Goal: Obtain resource: Obtain resource

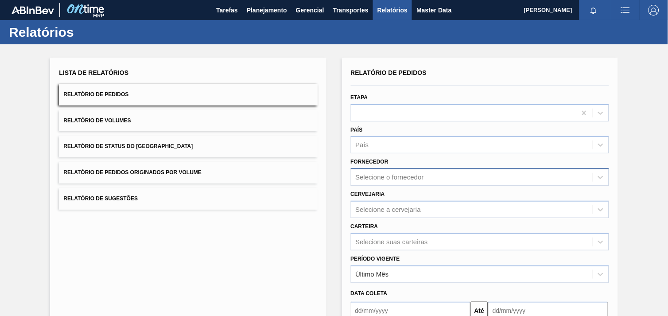
click at [391, 174] on div "Selecione o fornecedor" at bounding box center [390, 178] width 68 height 8
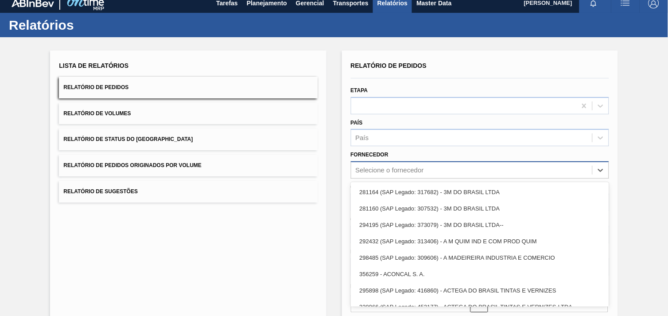
scroll to position [9, 0]
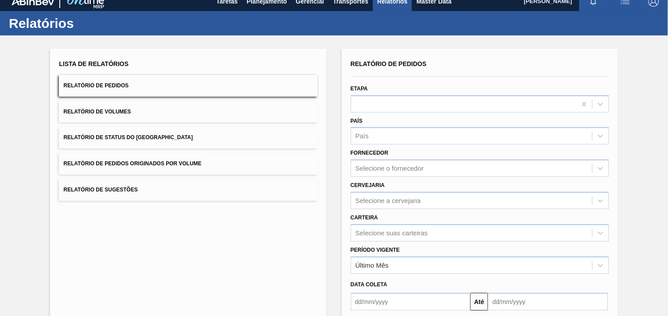
click at [610, 180] on div "Cervejaria Selecione a cervejaria" at bounding box center [479, 194] width 265 height 30
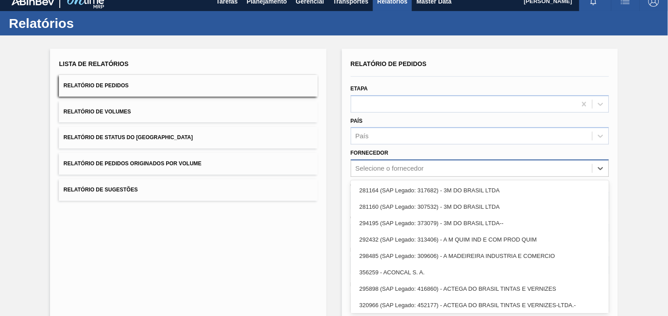
click at [401, 165] on div "Selecione o fornecedor" at bounding box center [390, 169] width 68 height 8
drag, startPoint x: 404, startPoint y: 170, endPoint x: 392, endPoint y: 169, distance: 12.0
click at [404, 170] on div "Selecione o fornecedor" at bounding box center [390, 169] width 68 height 8
click at [377, 169] on div "Selecione o fornecedor" at bounding box center [390, 169] width 68 height 8
paste input "279725"
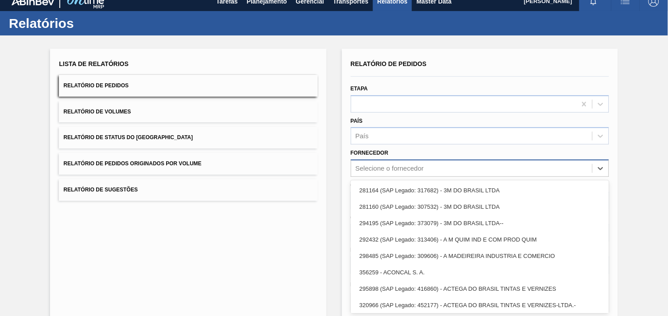
type input "279725"
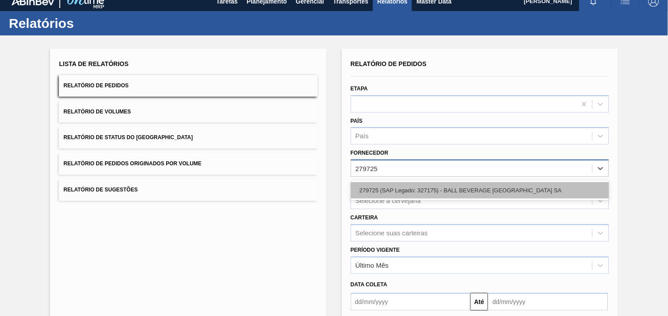
click at [390, 191] on div "279725 (SAP Legado: 327175) - BALL BEVERAGE [GEOGRAPHIC_DATA] SA" at bounding box center [480, 190] width 258 height 16
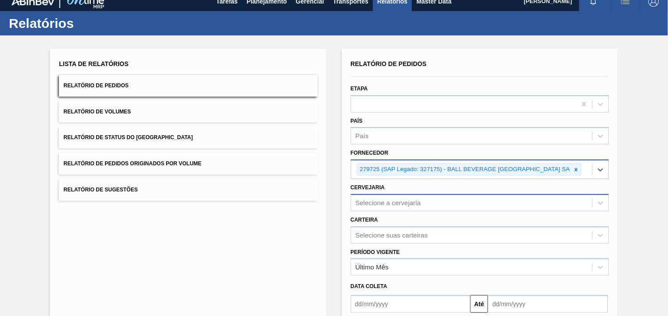
click at [386, 200] on div "Selecione a cervejaria" at bounding box center [480, 202] width 258 height 17
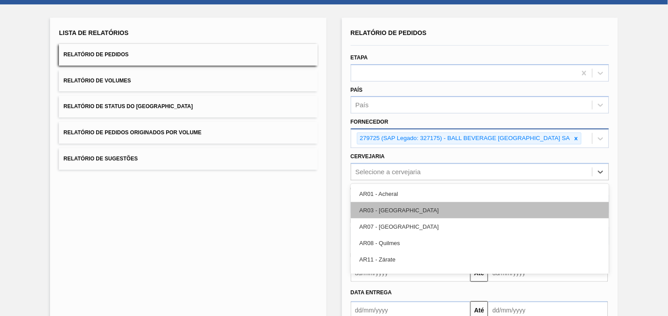
scroll to position [43, 0]
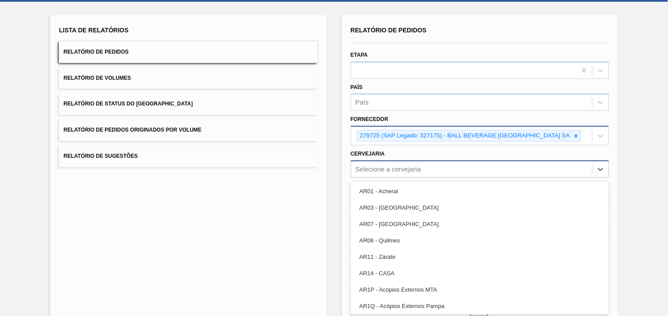
click at [374, 167] on div "Selecione a cervejaria" at bounding box center [389, 169] width 66 height 8
type input "br22"
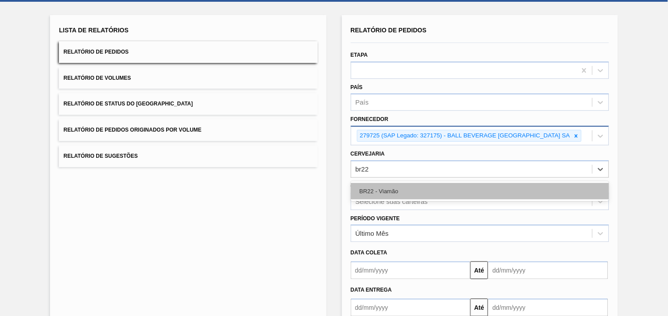
click at [397, 185] on div "BR22 - Viamão" at bounding box center [480, 191] width 258 height 16
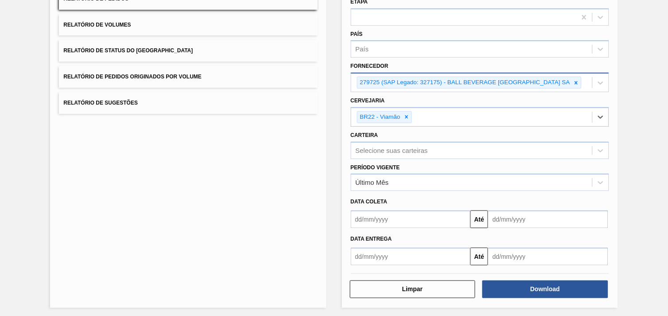
scroll to position [96, 0]
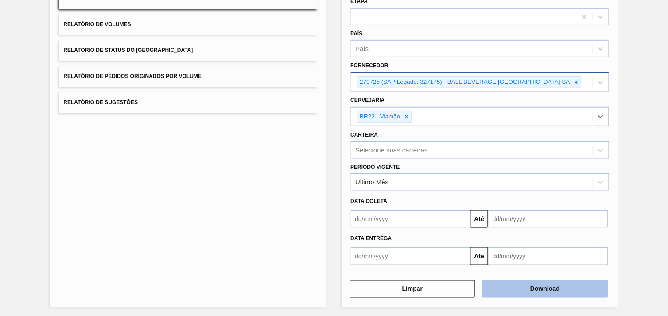
click at [589, 283] on button "Download" at bounding box center [545, 289] width 126 height 18
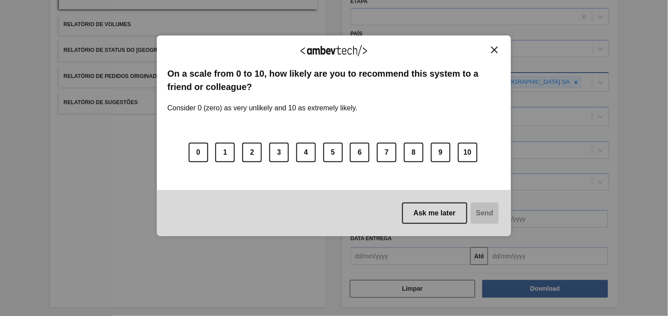
click at [499, 47] on button "Close" at bounding box center [494, 50] width 12 height 8
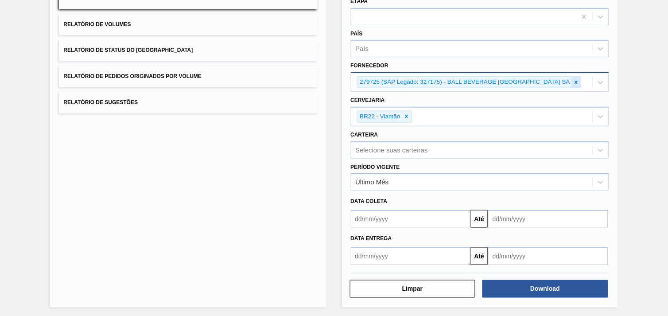
click at [579, 78] on div "279725 (SAP Legado: 327175) - BALL BEVERAGE [GEOGRAPHIC_DATA] SA" at bounding box center [471, 82] width 241 height 18
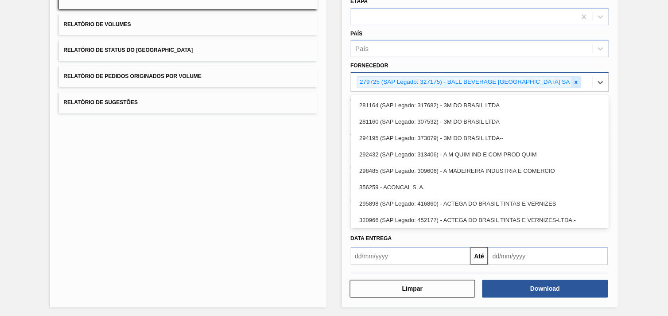
click at [577, 79] on icon at bounding box center [576, 82] width 6 height 6
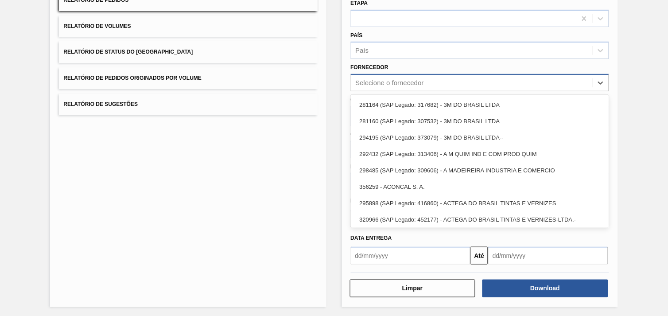
paste input "279631"
type input "279631"
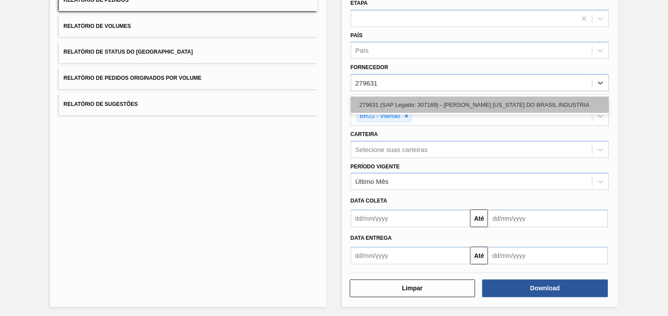
click at [451, 103] on div "279631 (SAP Legado: 307169) - [PERSON_NAME] [US_STATE] DO BRASIL INDUSTRIA" at bounding box center [480, 105] width 258 height 16
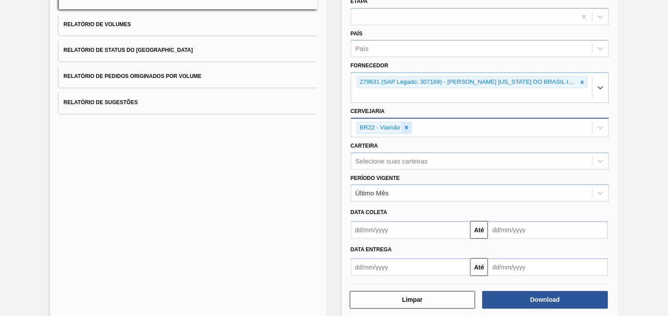
click at [405, 124] on icon at bounding box center [406, 127] width 6 height 6
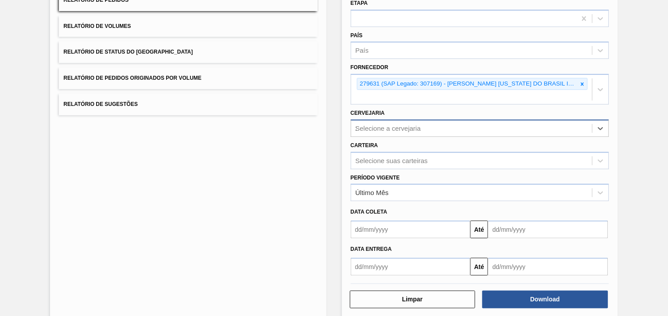
type input "21"
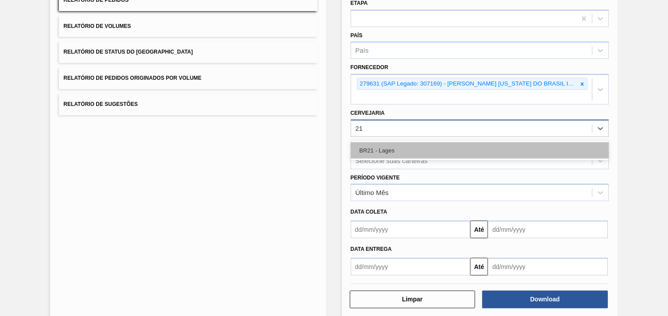
click at [413, 142] on div "BR21 - Lages" at bounding box center [480, 150] width 258 height 16
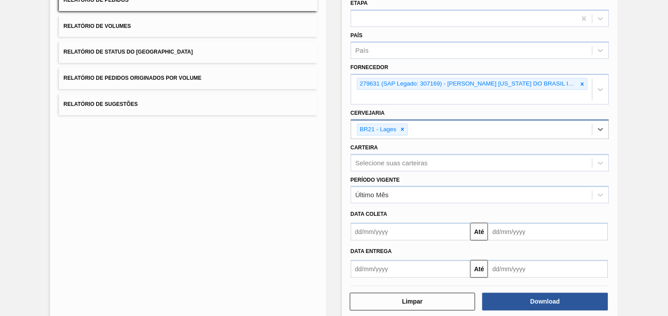
scroll to position [96, 0]
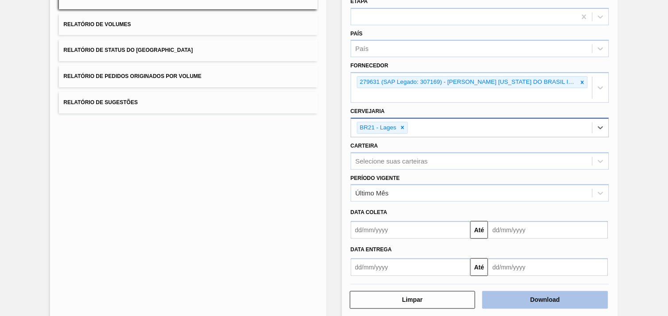
click at [545, 291] on button "Download" at bounding box center [545, 300] width 126 height 18
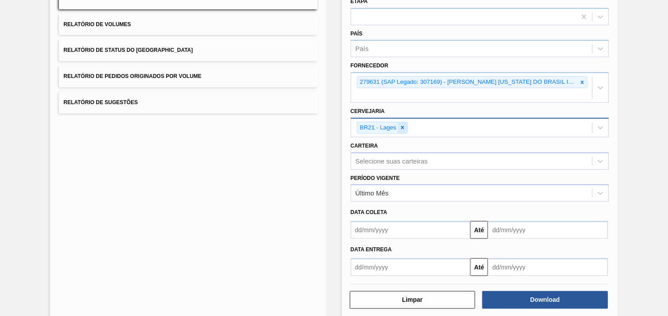
click at [400, 124] on icon at bounding box center [402, 127] width 6 height 6
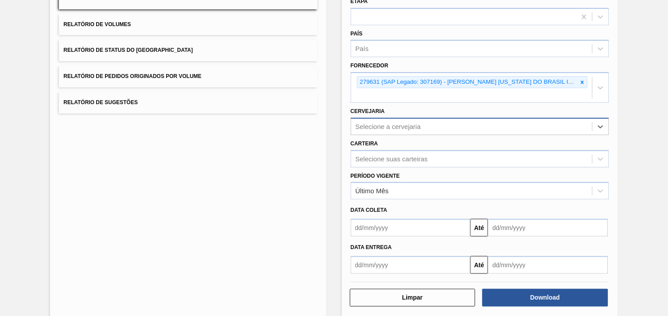
scroll to position [94, 0]
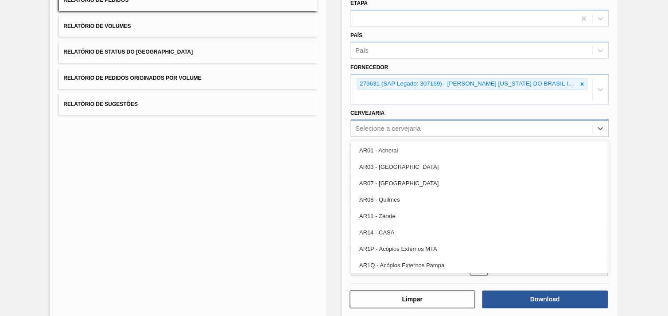
click at [401, 124] on div "Selecione a cervejaria" at bounding box center [389, 128] width 66 height 8
type input "13"
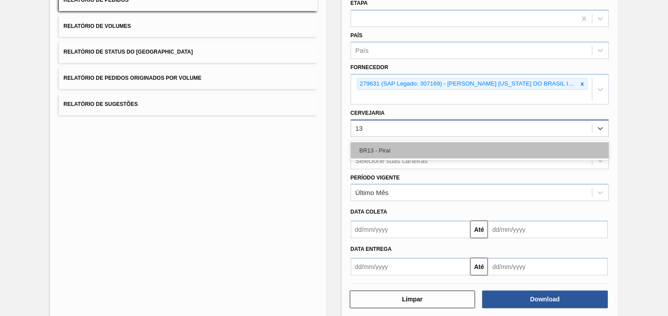
click at [393, 142] on div "BR13 - Piraí" at bounding box center [480, 150] width 258 height 16
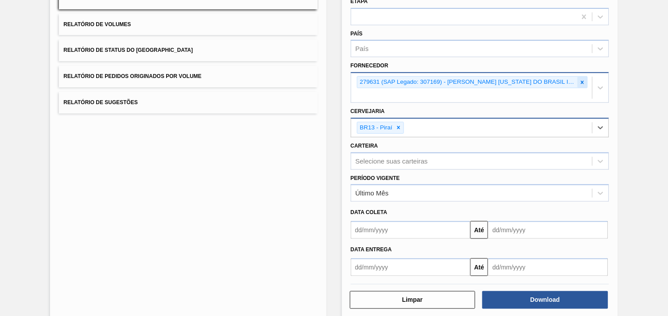
click at [579, 79] on icon at bounding box center [582, 82] width 6 height 6
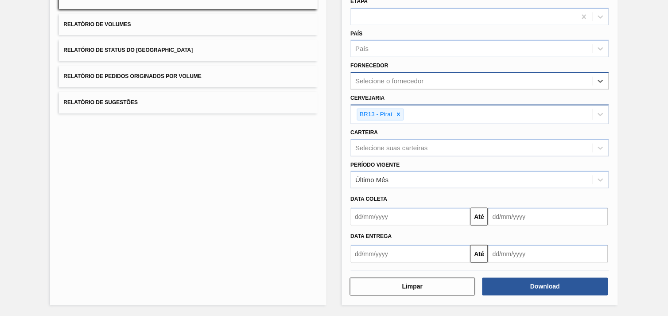
scroll to position [94, 0]
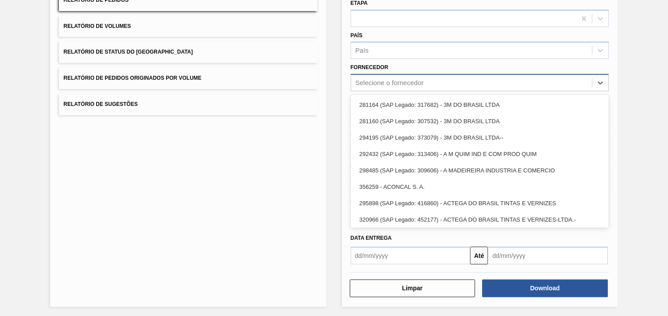
click at [573, 81] on div "Selecione o fornecedor" at bounding box center [471, 83] width 241 height 13
paste input "279725"
type input "279725"
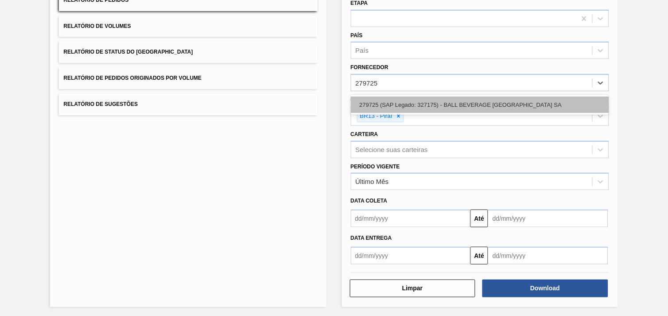
click at [490, 108] on div "279725 (SAP Legado: 327175) - BALL BEVERAGE [GEOGRAPHIC_DATA] SA" at bounding box center [480, 105] width 258 height 16
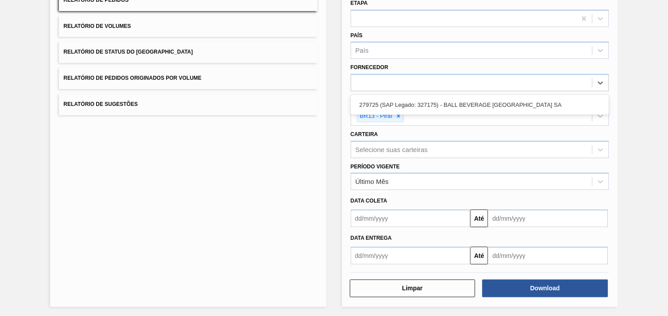
scroll to position [96, 0]
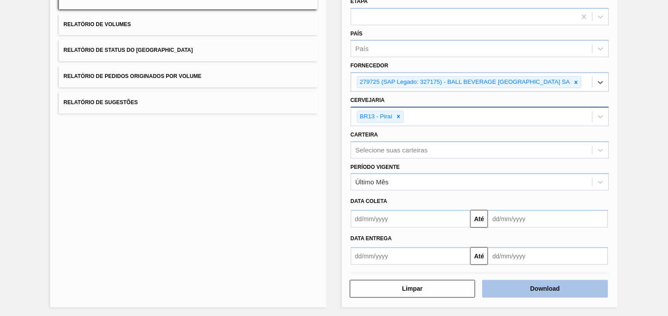
click at [558, 288] on button "Download" at bounding box center [545, 289] width 126 height 18
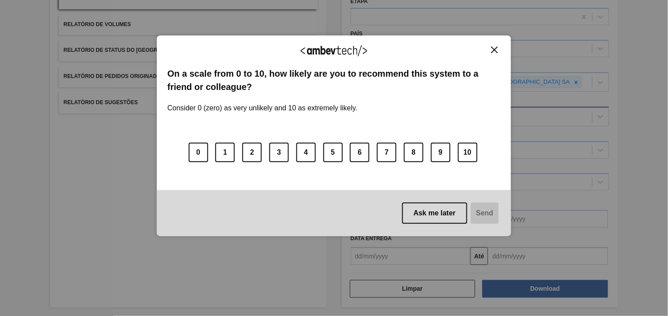
click at [451, 213] on button "Ask me later" at bounding box center [434, 212] width 65 height 21
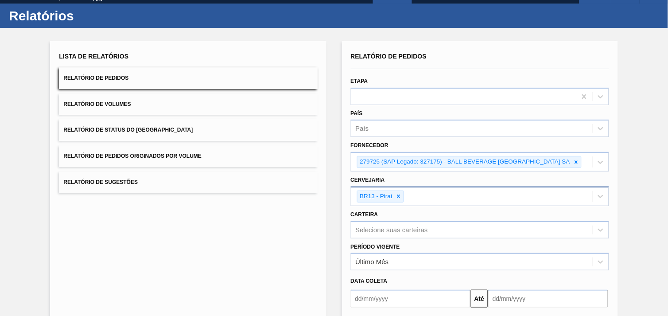
scroll to position [0, 0]
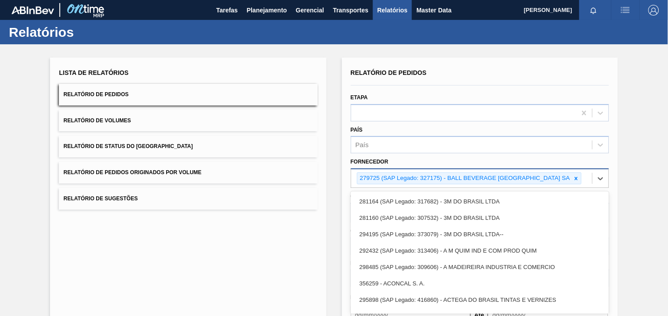
click at [580, 176] on div "279725 (SAP Legado: 327175) - BALL BEVERAGE [GEOGRAPHIC_DATA] SA" at bounding box center [471, 178] width 241 height 18
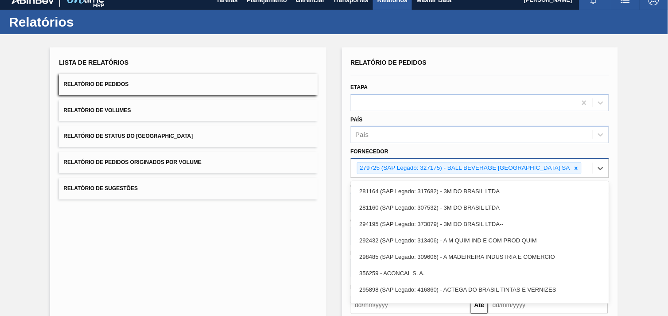
scroll to position [11, 0]
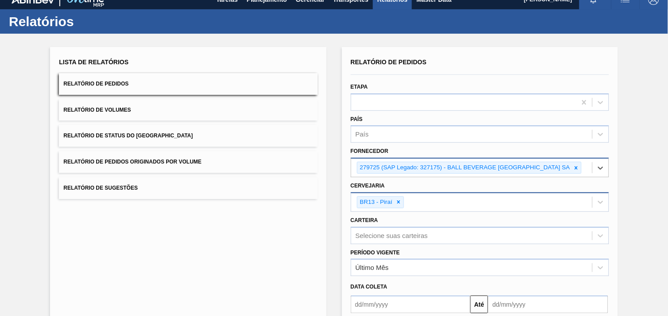
click at [579, 172] on div "279725 (SAP Legado: 327175) - BALL BEVERAGE [GEOGRAPHIC_DATA] SA" at bounding box center [469, 168] width 225 height 12
click at [577, 166] on icon at bounding box center [576, 168] width 6 height 6
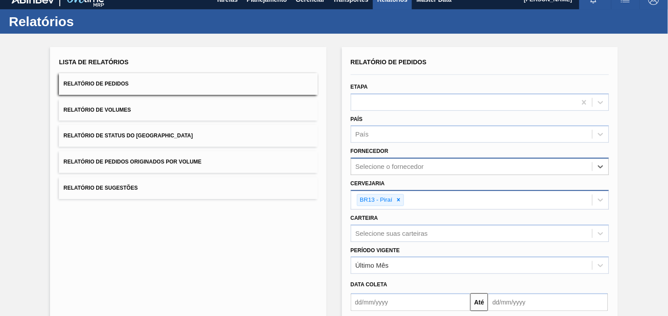
paste input "279725"
type input "279725"
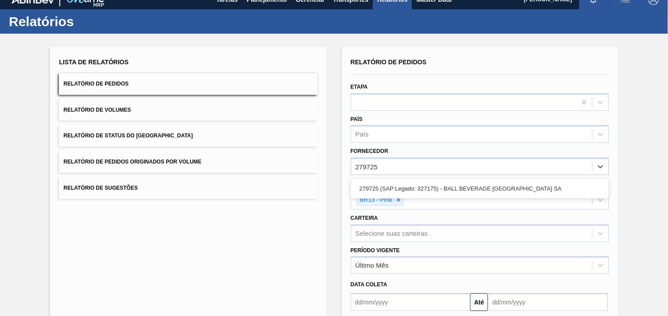
click at [506, 189] on div "279725 (SAP Legado: 327175) - BALL BEVERAGE [GEOGRAPHIC_DATA] SA" at bounding box center [480, 188] width 258 height 16
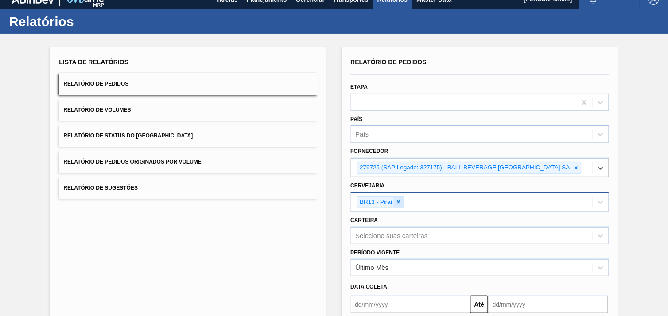
click at [399, 199] on icon at bounding box center [398, 202] width 6 height 6
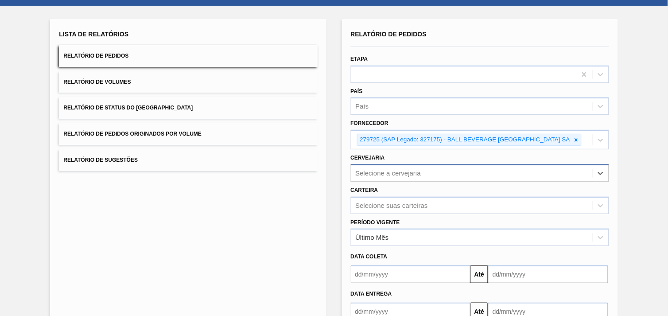
type input "22"
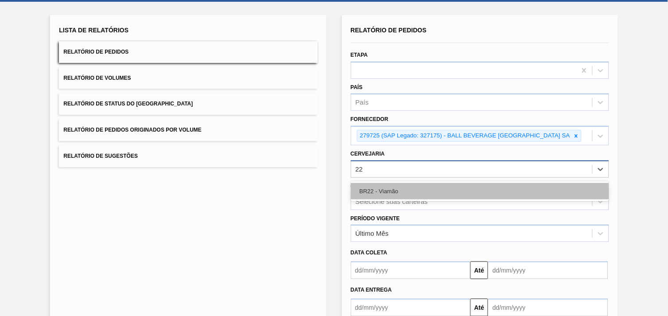
click at [403, 188] on div "BR22 - Viamão" at bounding box center [480, 191] width 258 height 16
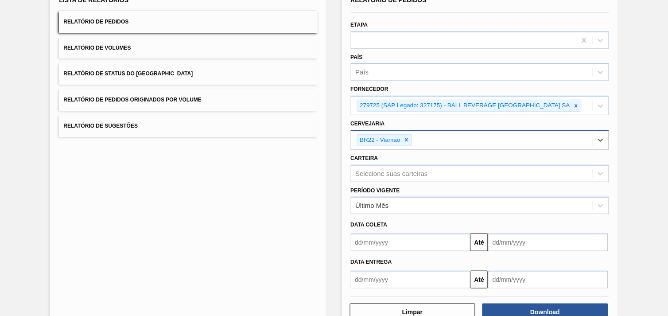
scroll to position [96, 0]
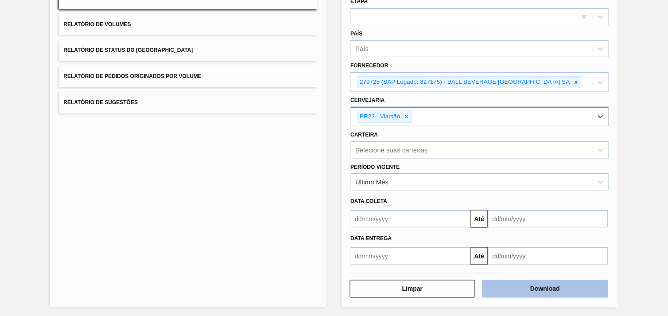
click at [596, 286] on button "Download" at bounding box center [545, 289] width 126 height 18
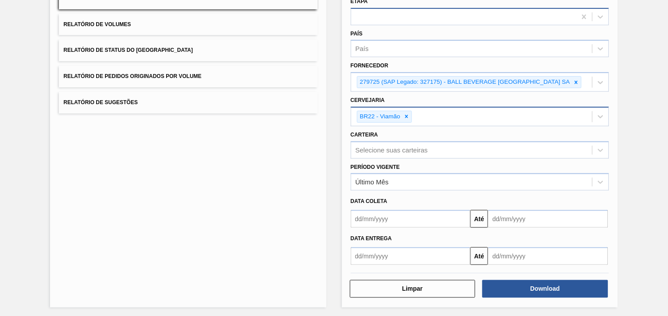
click at [482, 280] on button "Download" at bounding box center [545, 289] width 126 height 18
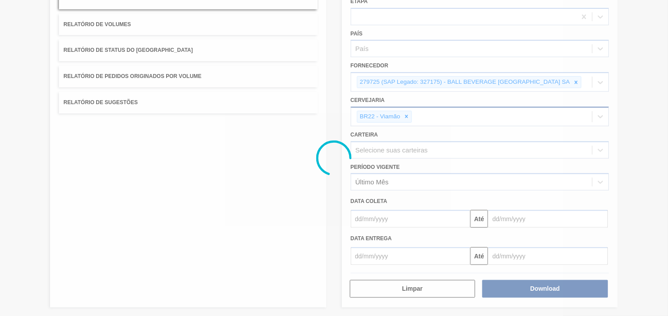
click at [573, 77] on div at bounding box center [334, 158] width 668 height 316
click at [577, 82] on div at bounding box center [334, 158] width 668 height 316
click at [573, 82] on div at bounding box center [334, 158] width 668 height 316
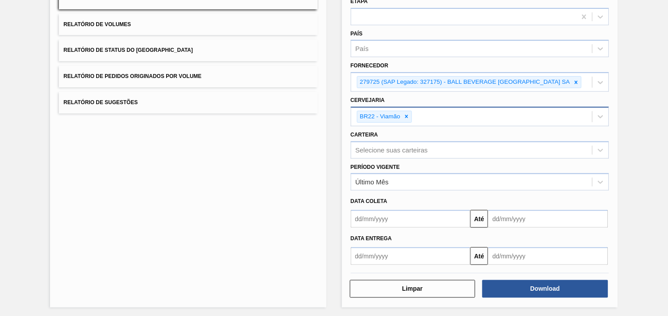
drag, startPoint x: 627, startPoint y: 74, endPoint x: 623, endPoint y: 74, distance: 4.9
click at [627, 74] on div "Lista de Relatórios Relatório de Pedidos Relatório de Volumes Relatório de Stat…" at bounding box center [334, 133] width 668 height 370
click at [575, 79] on icon at bounding box center [576, 82] width 6 height 6
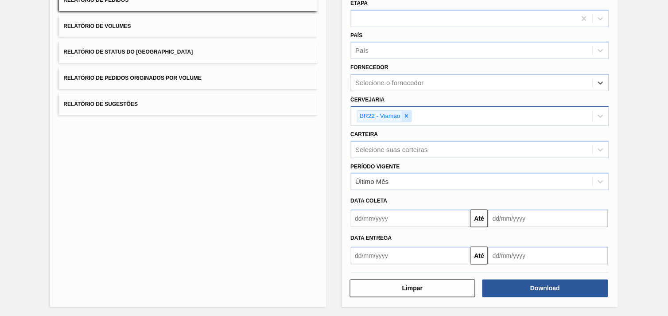
click at [406, 115] on icon at bounding box center [406, 116] width 3 height 3
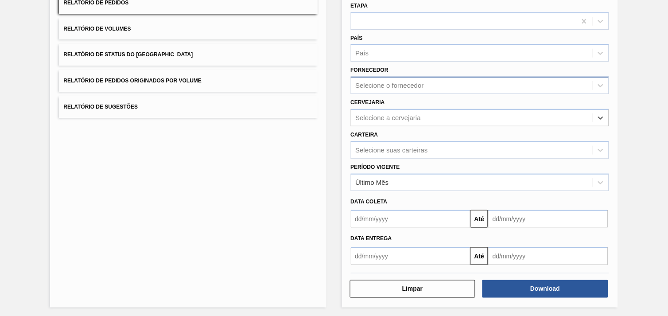
click at [395, 83] on div "Selecione o fornecedor" at bounding box center [390, 86] width 68 height 8
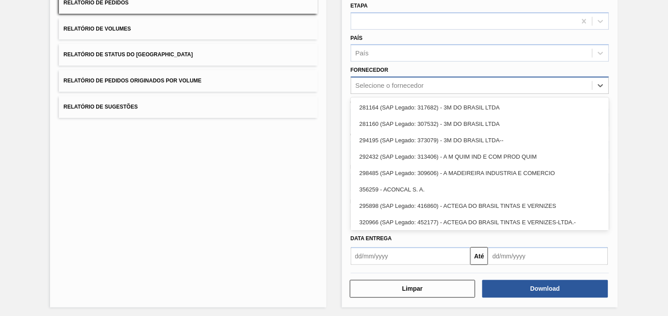
paste input "280389"
type input "280389"
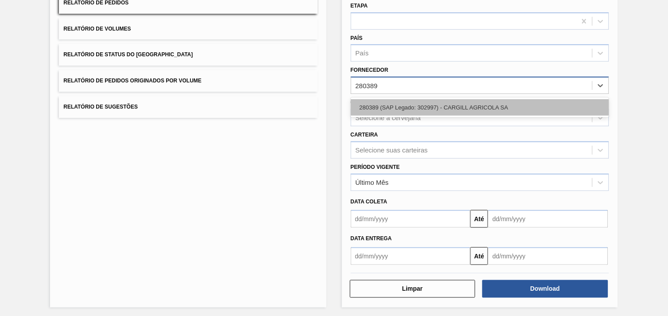
click at [409, 106] on div "280389 (SAP Legado: 302997) - CARGILL AGRICOLA SA" at bounding box center [480, 107] width 258 height 16
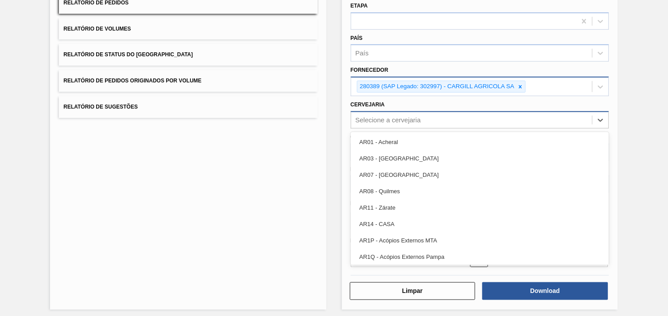
click at [414, 118] on div "Selecione a cervejaria" at bounding box center [389, 120] width 66 height 8
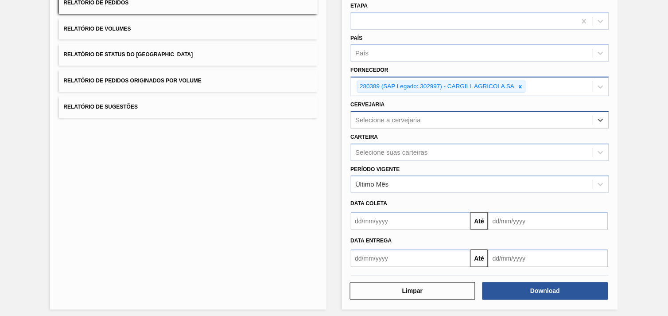
click at [406, 122] on div "Selecione a cervejaria" at bounding box center [471, 119] width 241 height 13
type input "9"
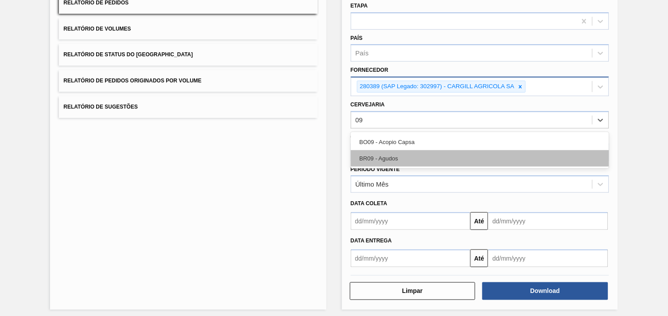
type input "09"
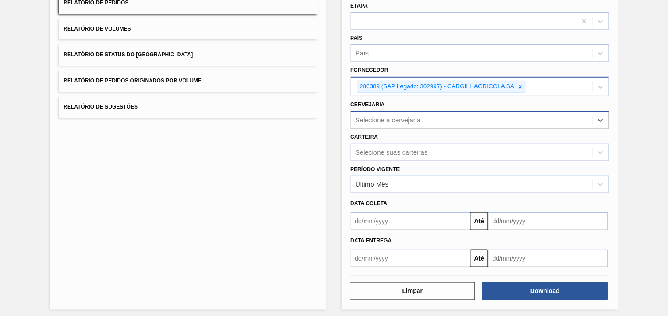
click at [406, 116] on div "Selecione a cervejaria" at bounding box center [389, 120] width 66 height 8
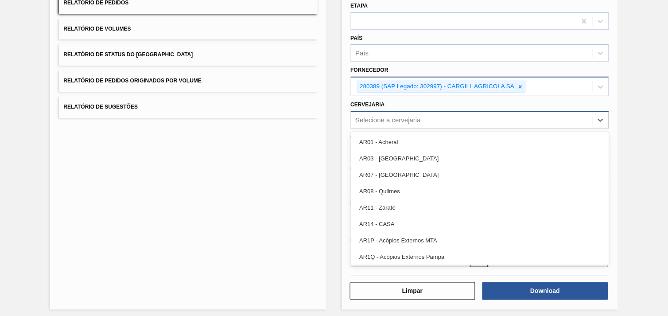
type input "09"
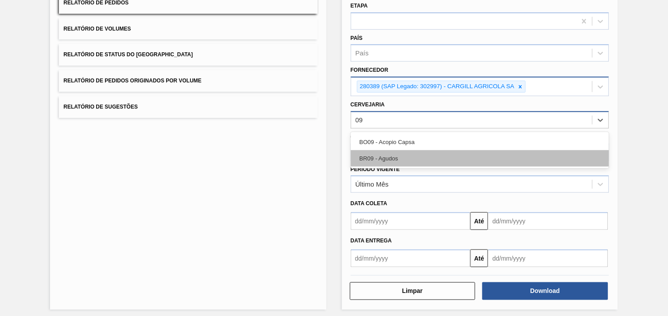
click at [424, 152] on div "BR09 - Agudos" at bounding box center [480, 158] width 258 height 16
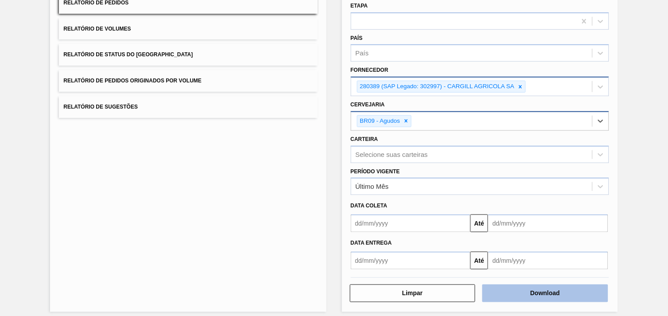
click at [559, 288] on button "Download" at bounding box center [545, 293] width 126 height 18
